Goal: Task Accomplishment & Management: Use online tool/utility

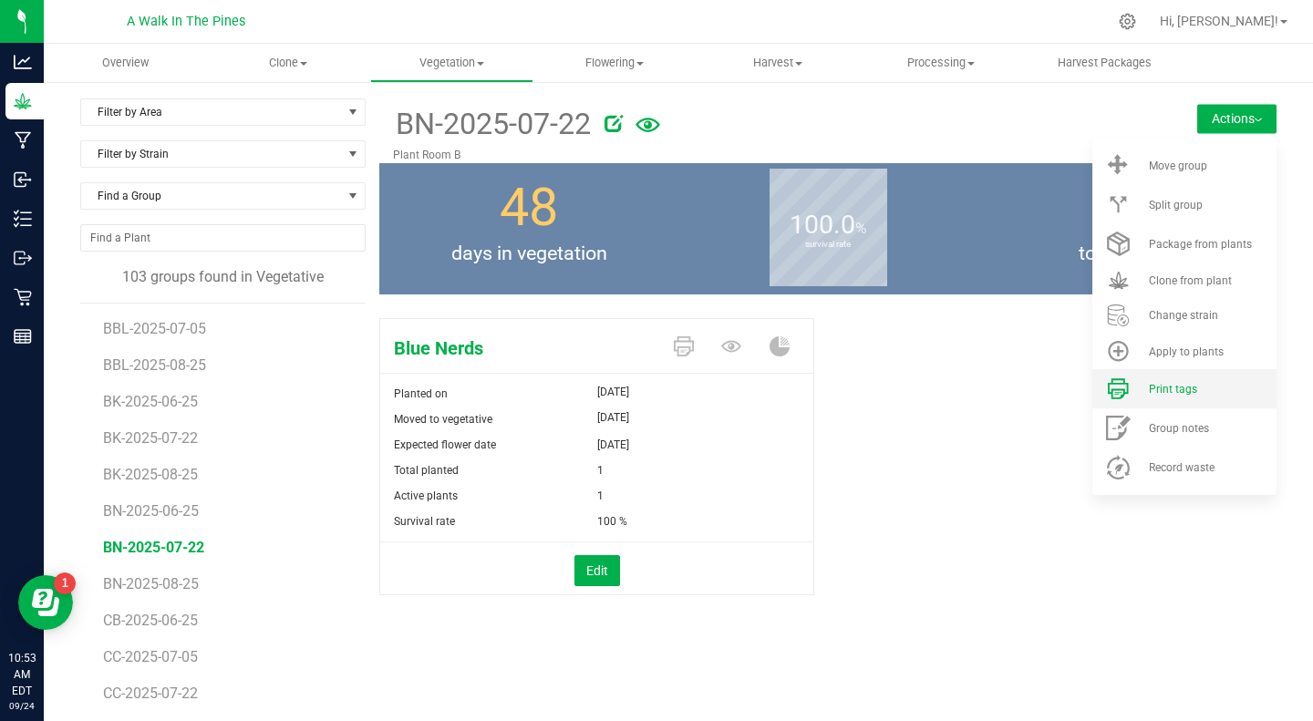
click at [1163, 383] on span "Print tags" at bounding box center [1173, 389] width 48 height 13
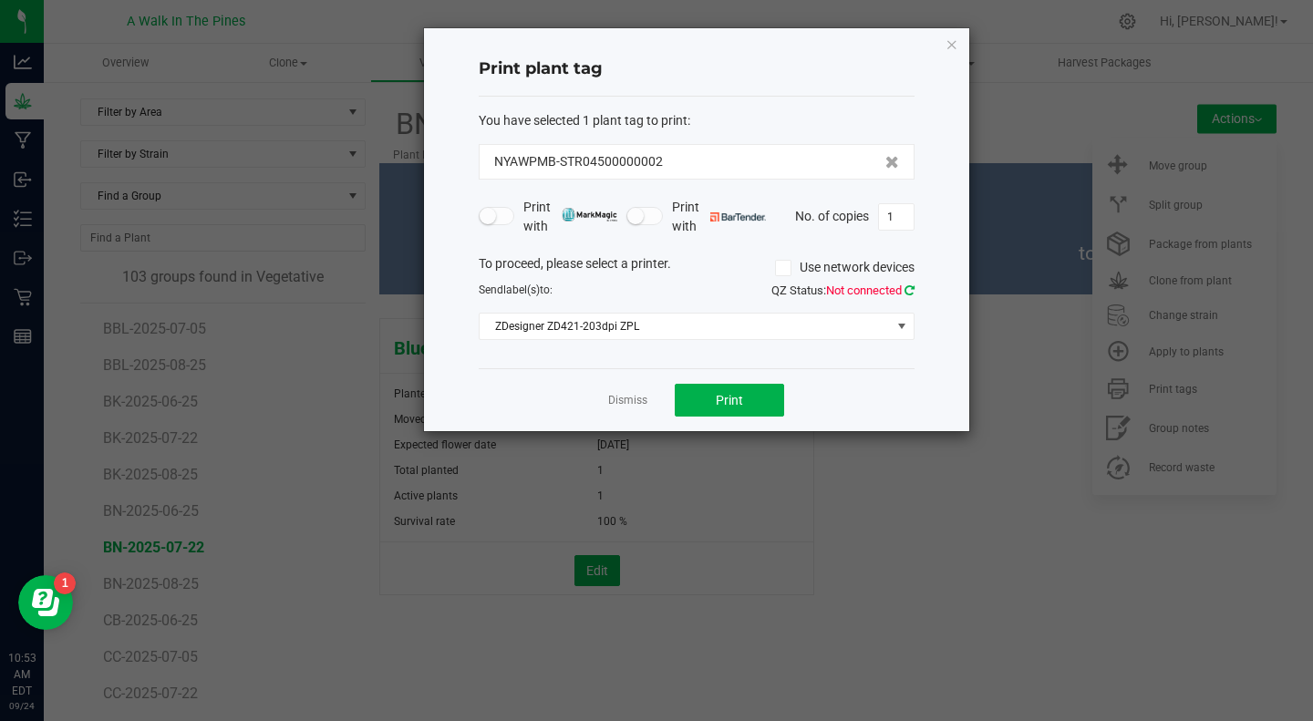
click at [906, 289] on icon at bounding box center [910, 291] width 10 height 12
click at [741, 401] on span "Print" at bounding box center [729, 400] width 27 height 15
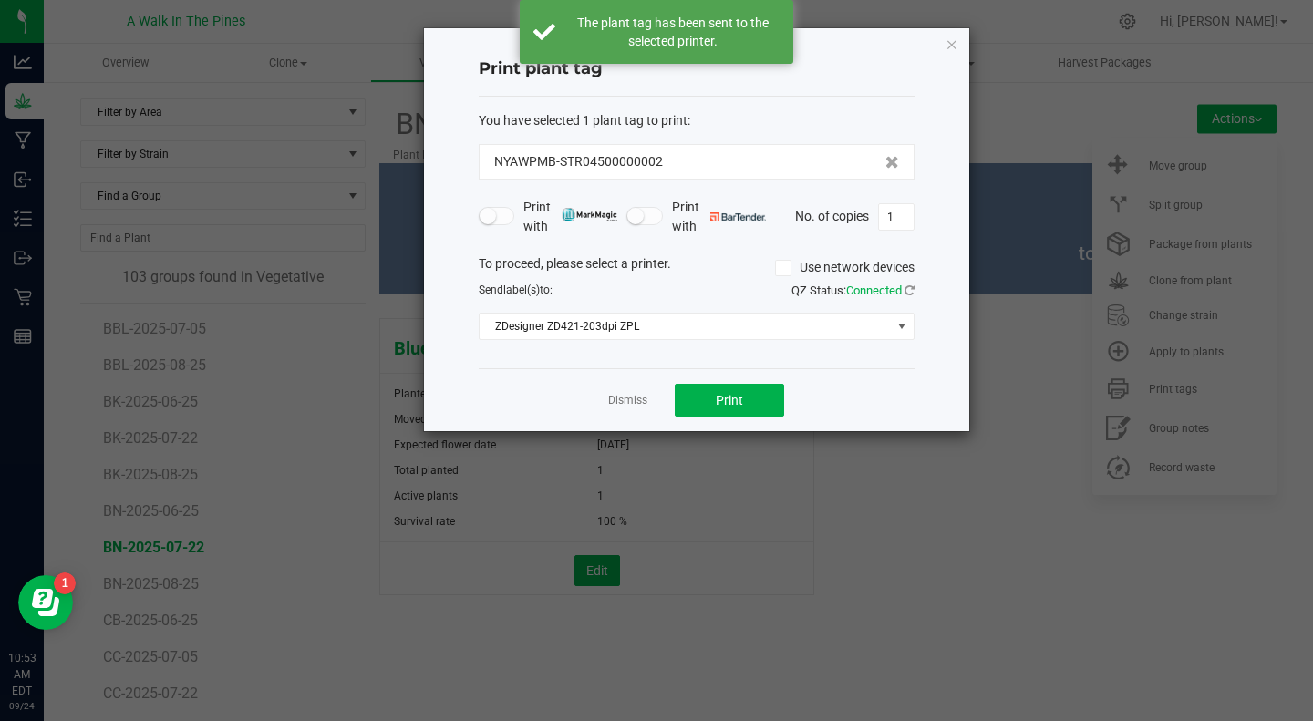
click at [780, 268] on icon at bounding box center [783, 268] width 12 height 0
click at [0, 0] on input "Use network devices" at bounding box center [0, 0] width 0 height 0
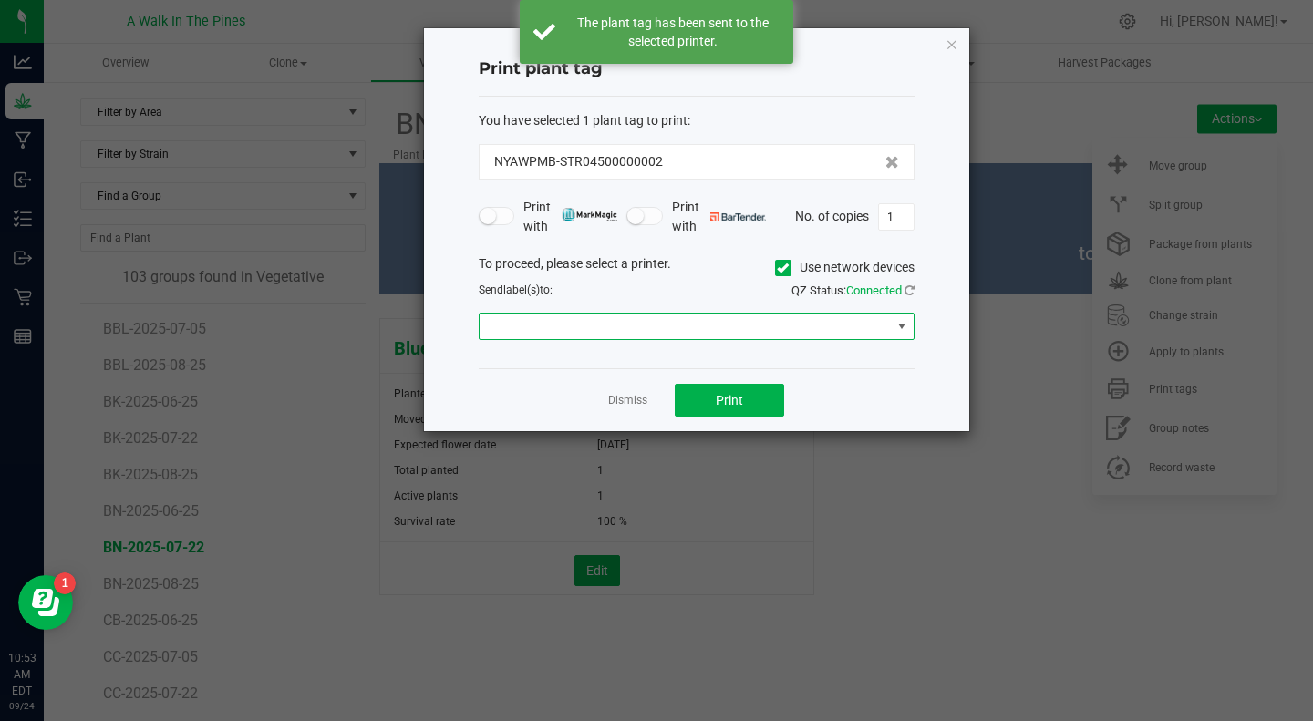
click at [718, 326] on span at bounding box center [685, 327] width 411 height 26
click at [721, 288] on div "QZ Status: Connected" at bounding box center [813, 291] width 232 height 18
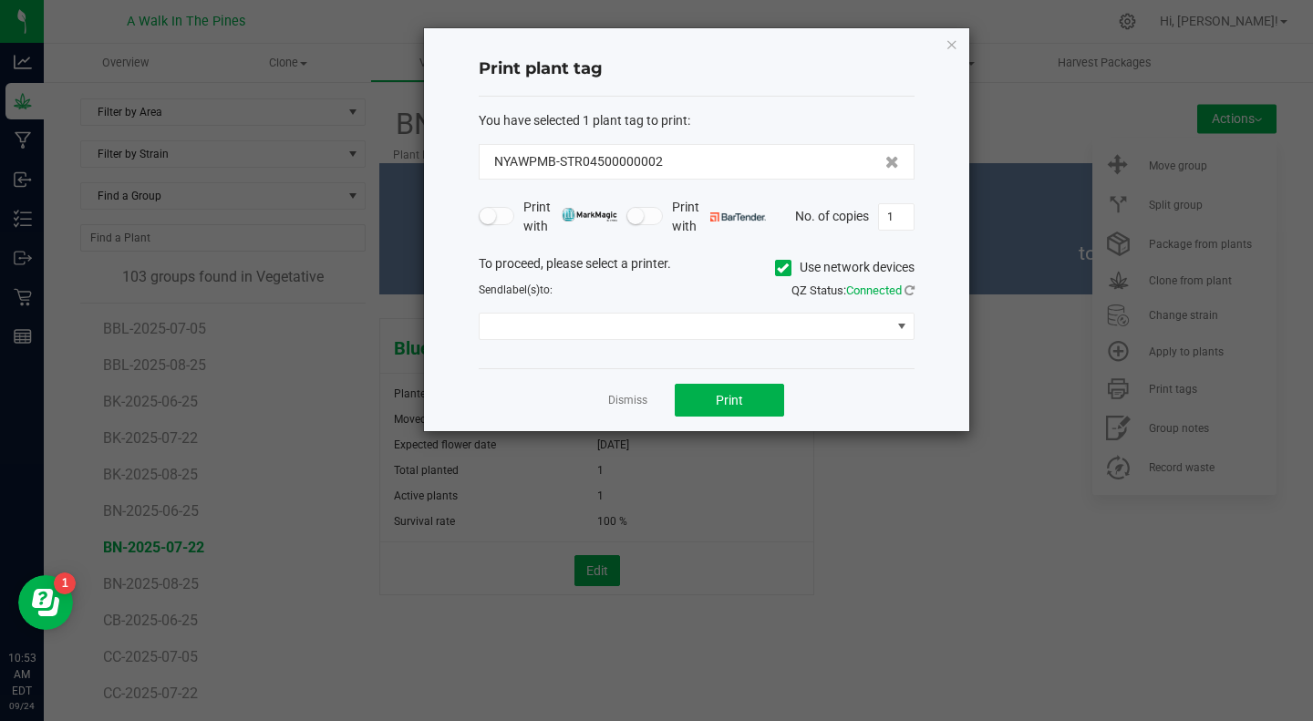
click at [777, 268] on icon at bounding box center [783, 268] width 12 height 0
click at [0, 0] on input "Use network devices" at bounding box center [0, 0] width 0 height 0
click at [752, 321] on span at bounding box center [685, 327] width 411 height 26
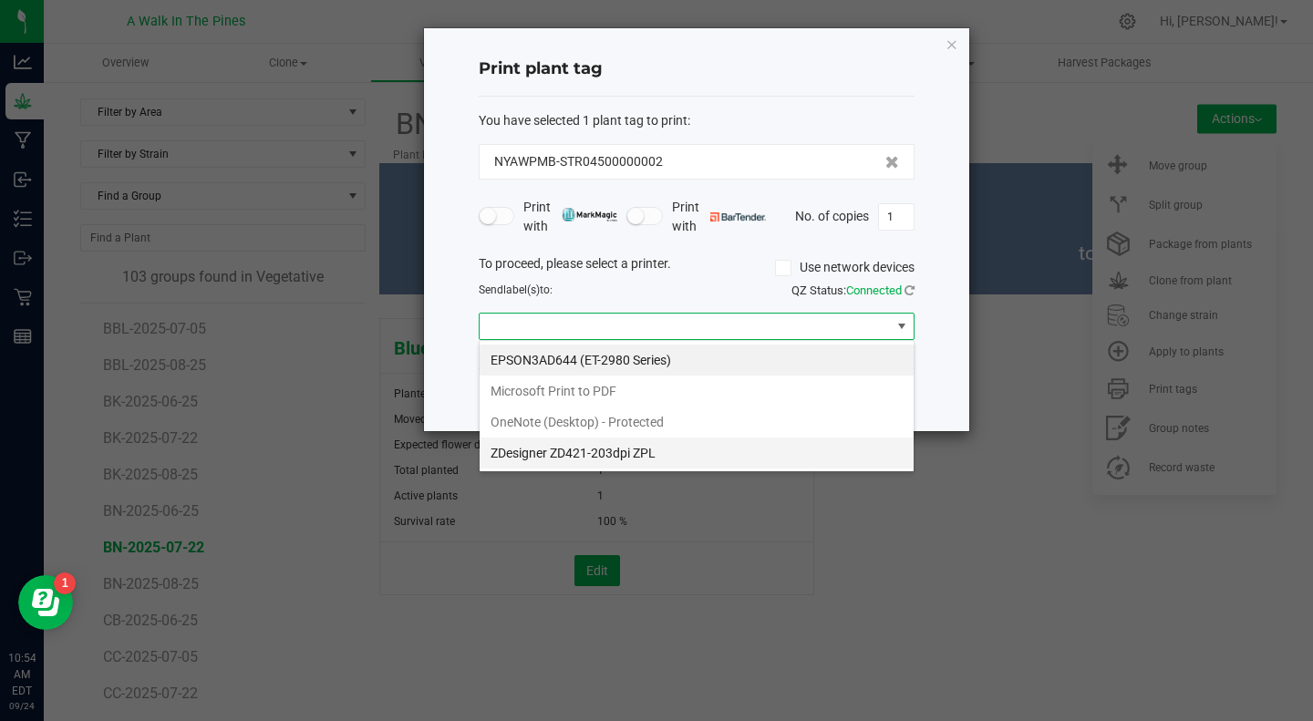
click at [587, 455] on ZPL "ZDesigner ZD421-203dpi ZPL" at bounding box center [697, 453] width 434 height 31
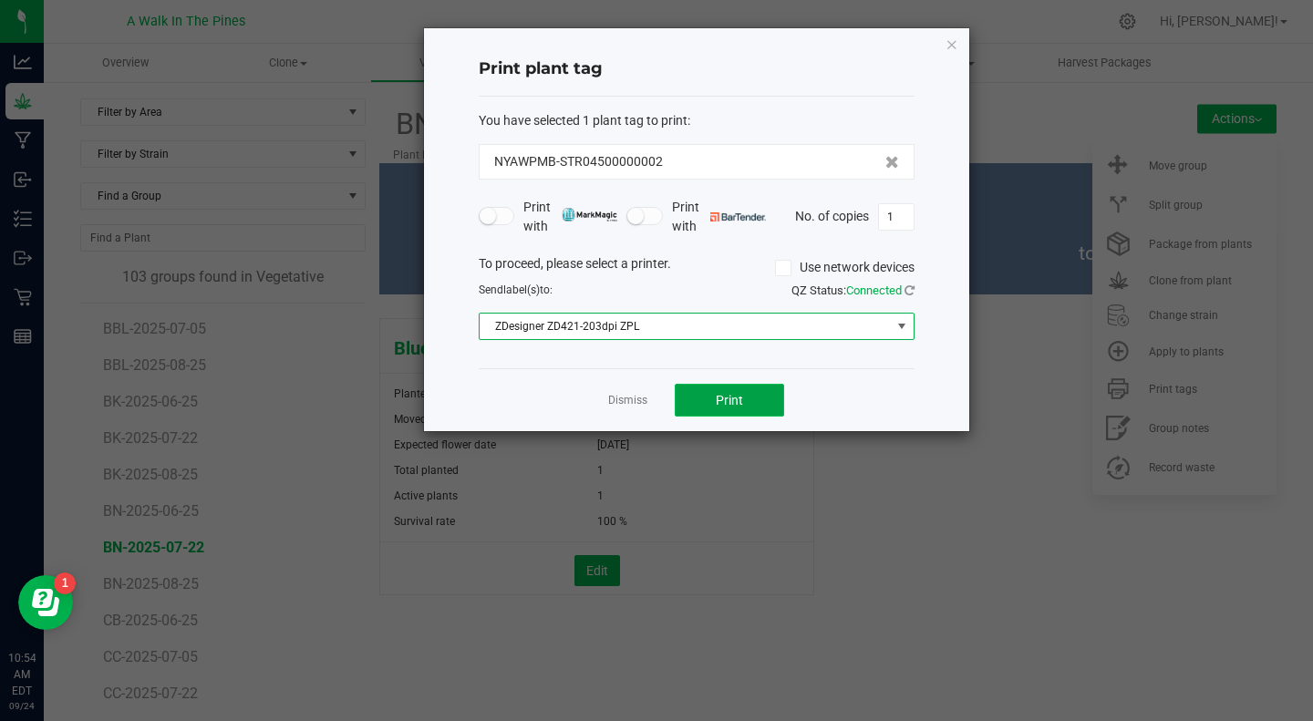
click at [729, 398] on span "Print" at bounding box center [729, 400] width 27 height 15
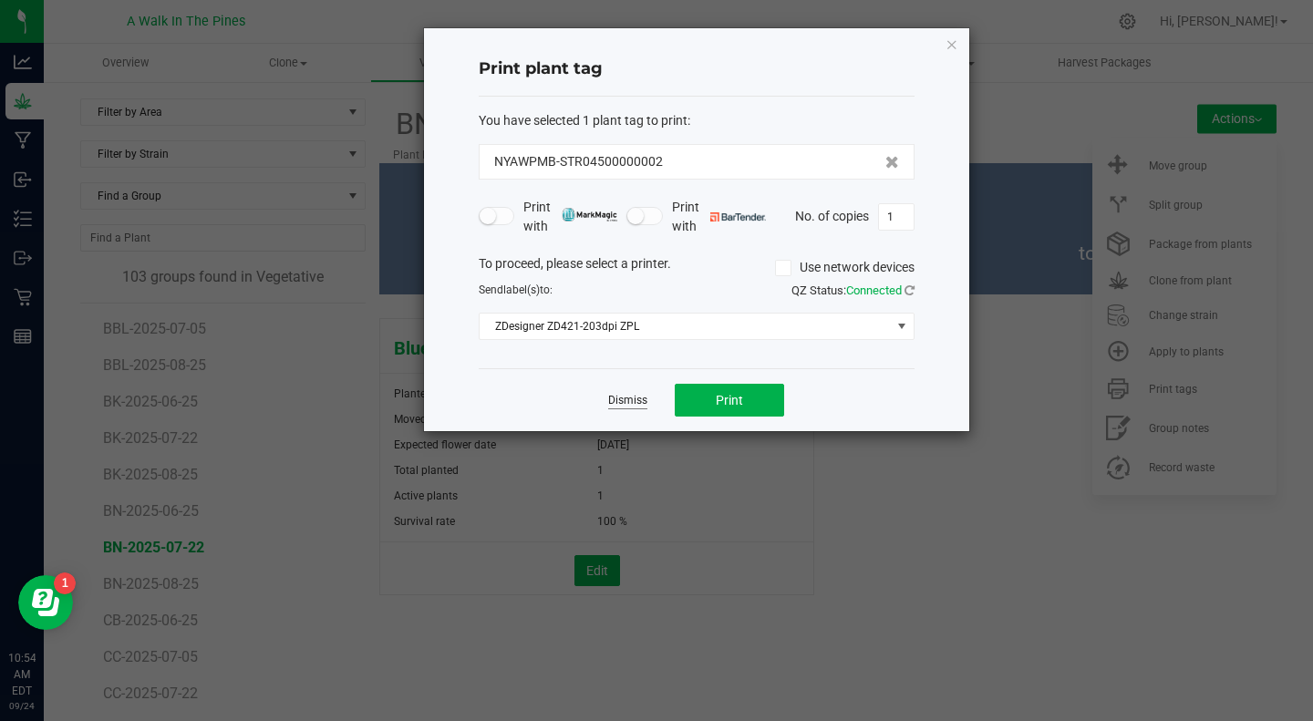
click at [629, 399] on link "Dismiss" at bounding box center [627, 401] width 39 height 16
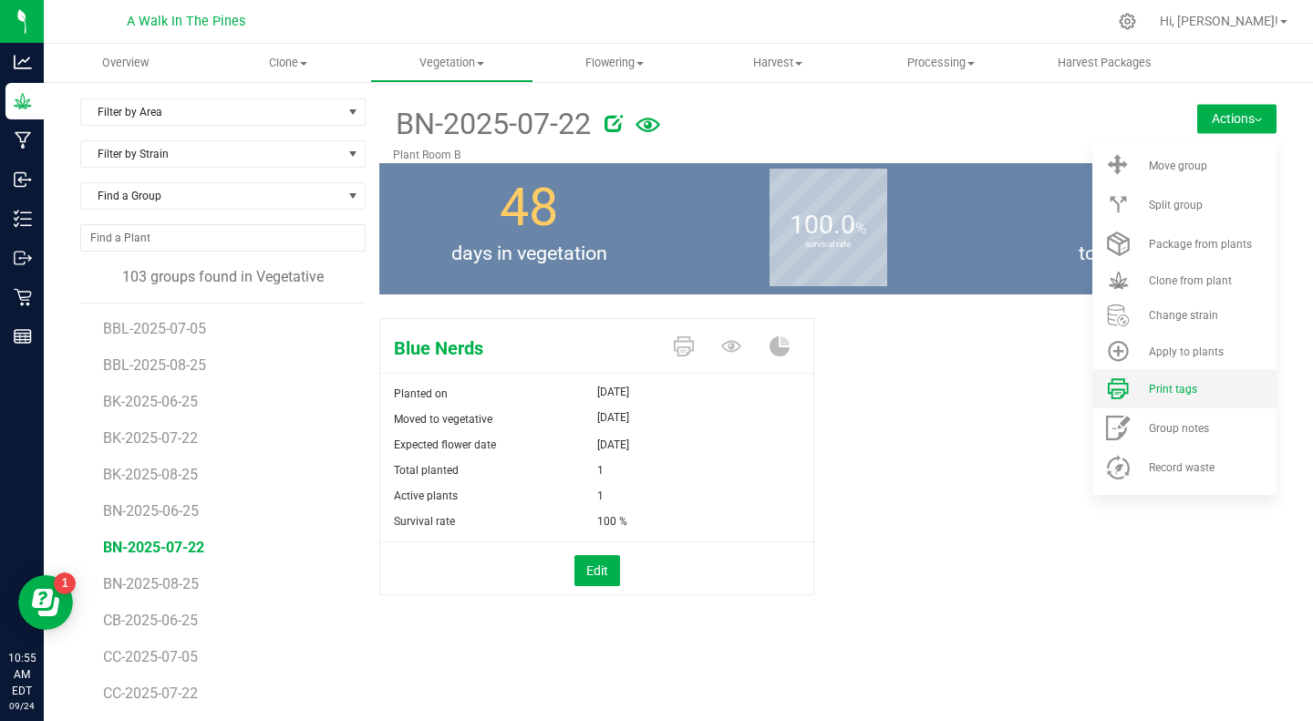
click at [1158, 383] on span "Print tags" at bounding box center [1173, 389] width 48 height 13
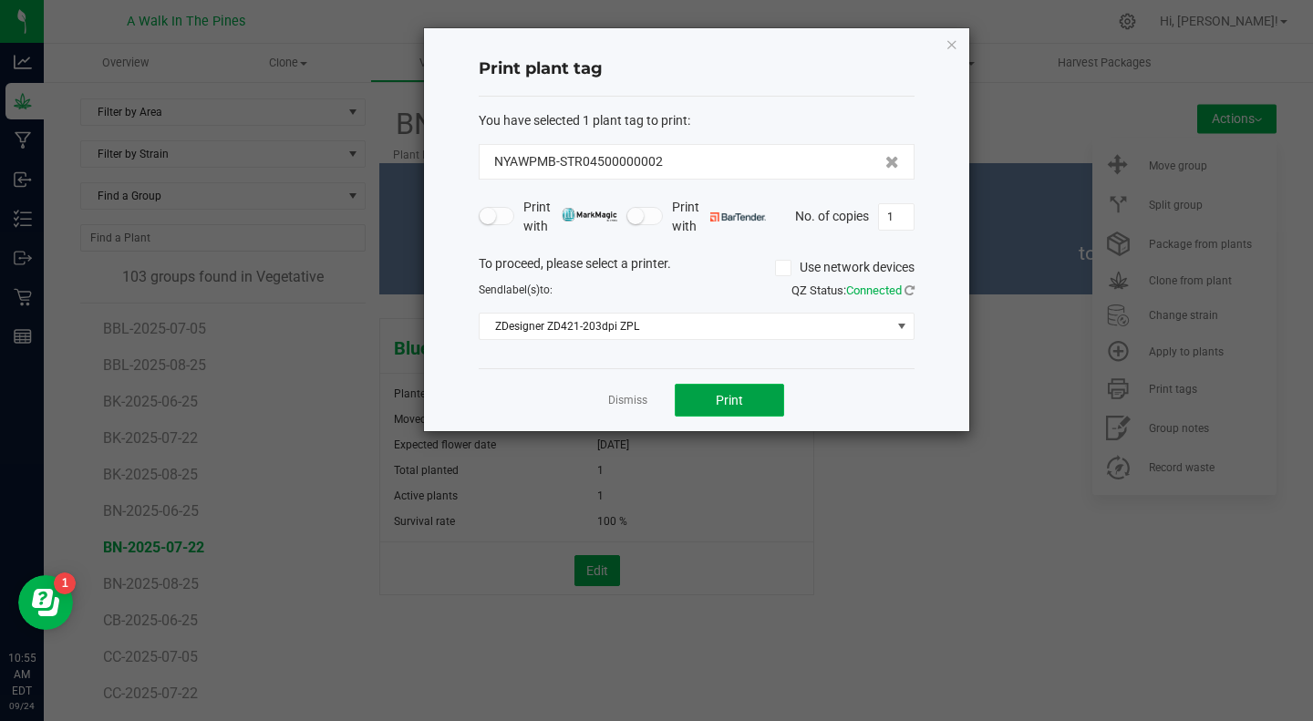
click at [716, 399] on span "Print" at bounding box center [729, 400] width 27 height 15
click at [629, 411] on div "Dismiss Print" at bounding box center [697, 399] width 436 height 63
click at [616, 392] on app-cancel-button "Dismiss" at bounding box center [627, 400] width 39 height 19
click at [620, 414] on div "Dismiss Print" at bounding box center [697, 399] width 436 height 63
click at [621, 414] on div "Dismiss Print" at bounding box center [697, 399] width 436 height 63
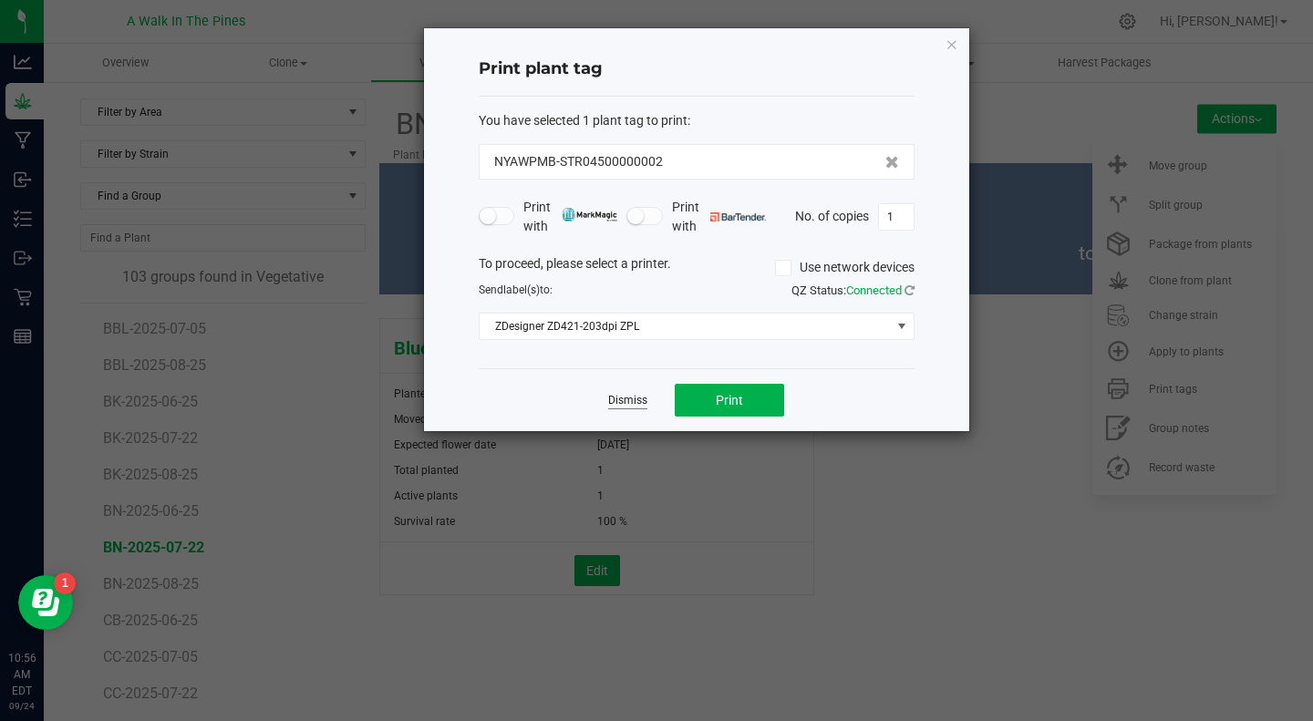
click at [628, 398] on link "Dismiss" at bounding box center [627, 401] width 39 height 16
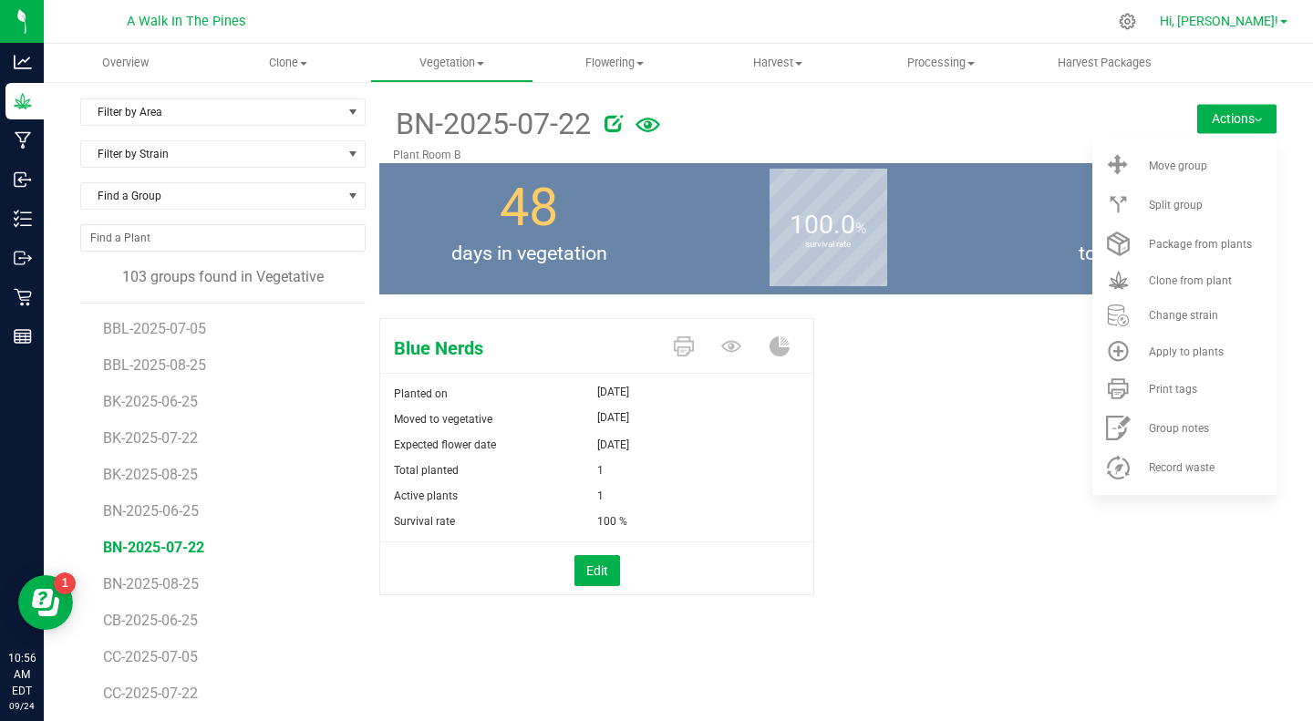
click at [1271, 22] on span "Hi, [PERSON_NAME]!" at bounding box center [1219, 21] width 119 height 15
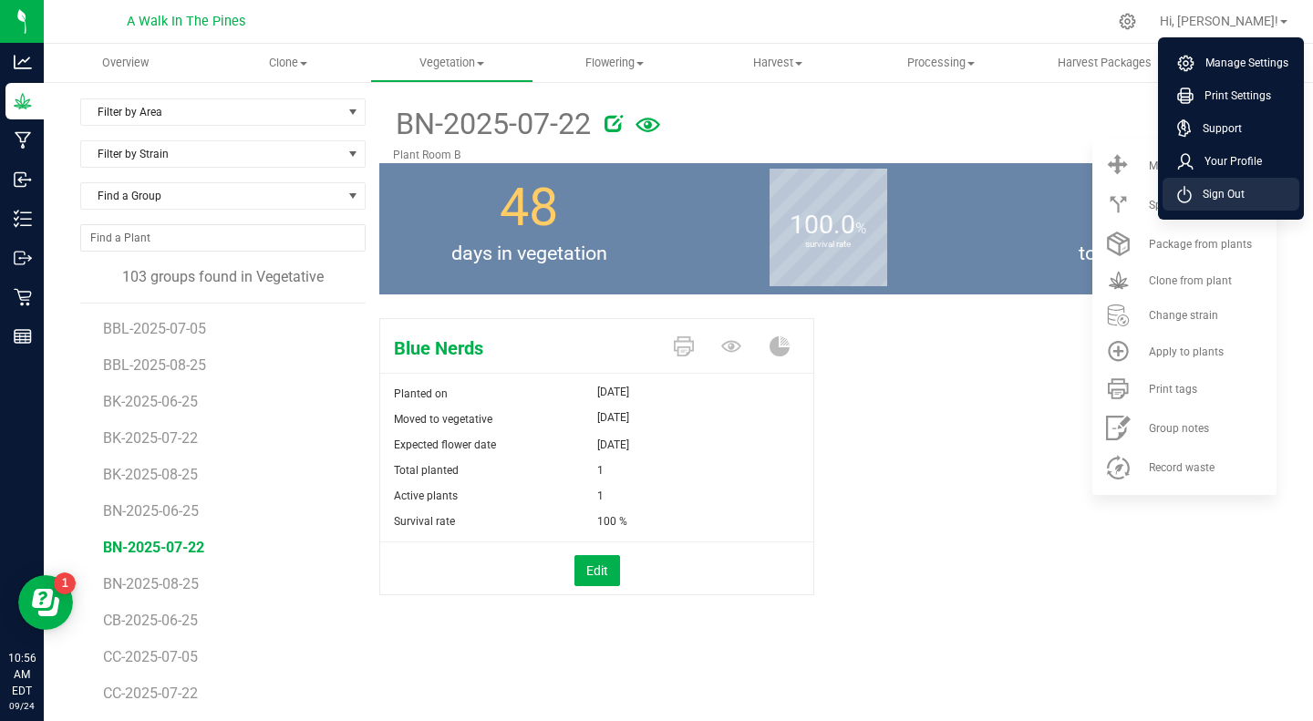
click at [1210, 187] on span "Sign Out" at bounding box center [1218, 194] width 53 height 18
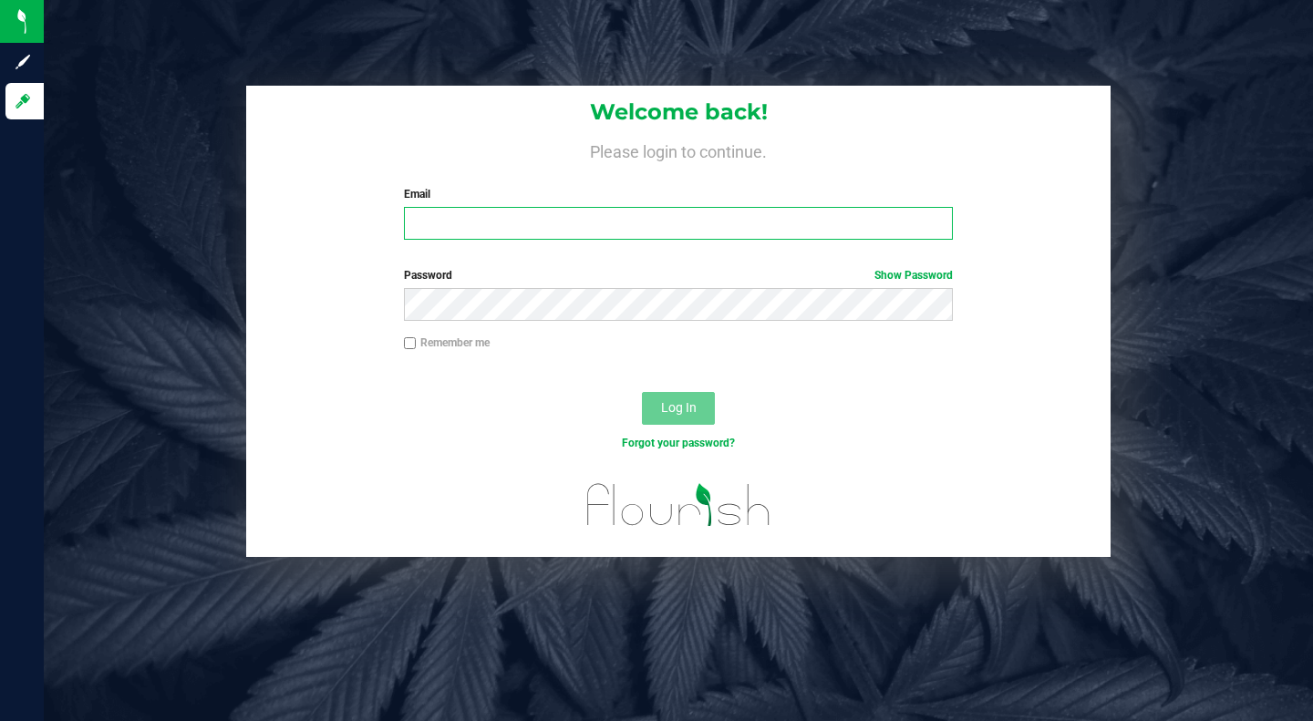
click at [491, 222] on input "Email" at bounding box center [678, 223] width 549 height 33
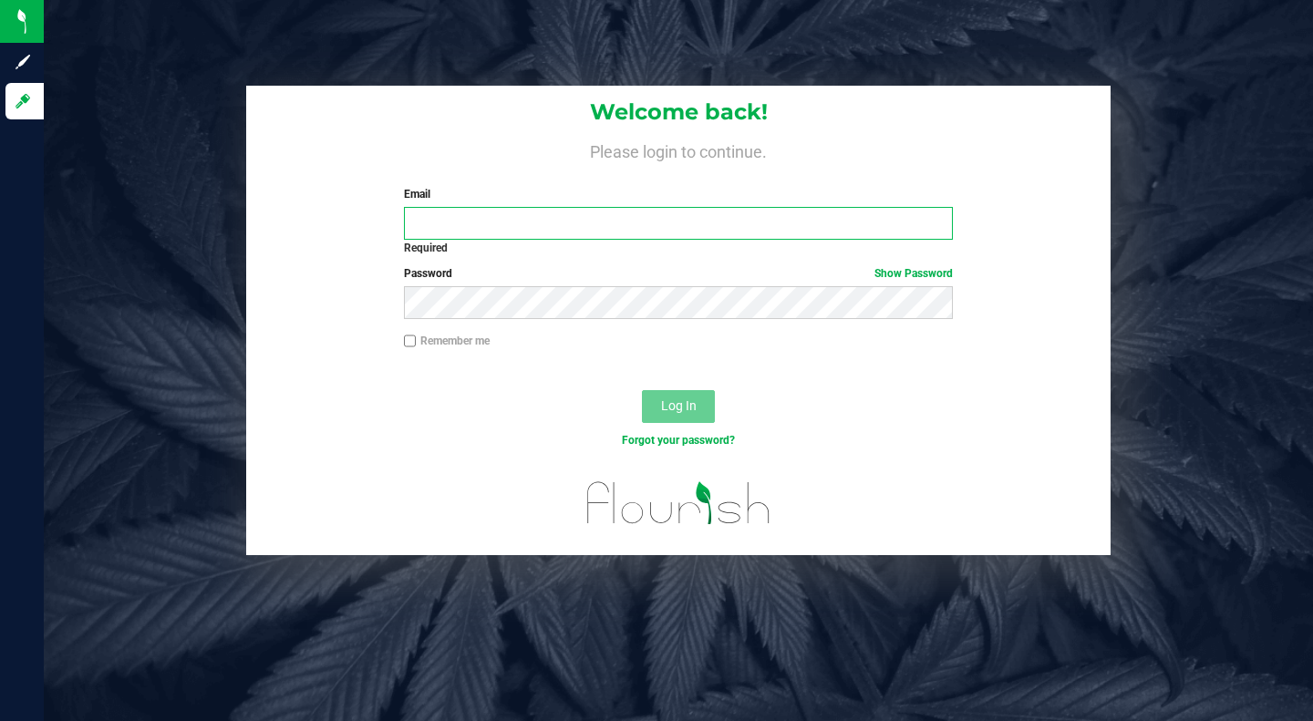
type input "[PERSON_NAME][EMAIL_ADDRESS][DOMAIN_NAME]"
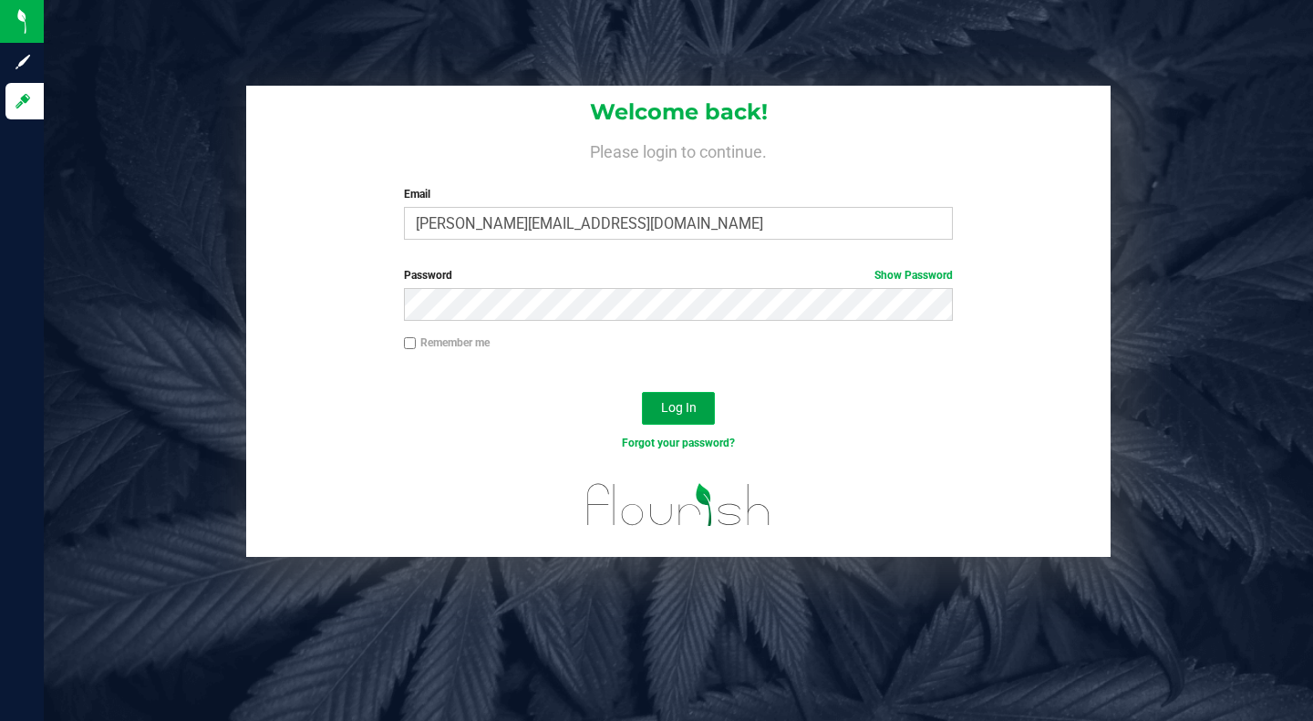
click at [679, 407] on span "Log In" at bounding box center [679, 407] width 36 height 15
